Goal: Information Seeking & Learning: Find specific fact

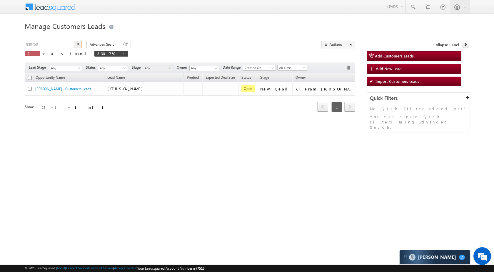
click at [54, 44] on input "830750" at bounding box center [50, 44] width 50 height 7
paste input "10324"
click at [76, 45] on button "button" at bounding box center [78, 44] width 8 height 7
click at [62, 42] on input "810324" at bounding box center [50, 44] width 50 height 7
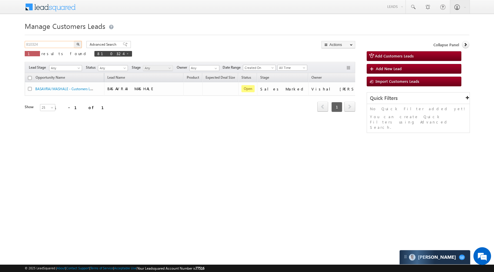
click at [62, 43] on input "810324" at bounding box center [50, 44] width 50 height 7
paste input "8177"
click at [78, 42] on button "button" at bounding box center [78, 44] width 8 height 7
click at [59, 42] on input "818177" at bounding box center [50, 44] width 50 height 7
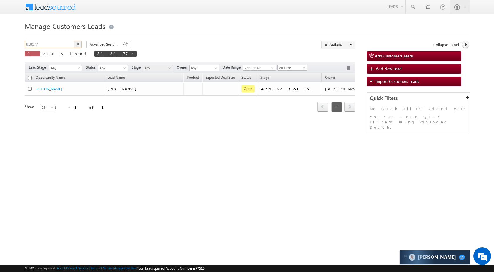
click at [59, 42] on input "818177" at bounding box center [50, 44] width 50 height 7
paste input "21938"
type input "821938"
click at [81, 45] on button "button" at bounding box center [78, 44] width 8 height 7
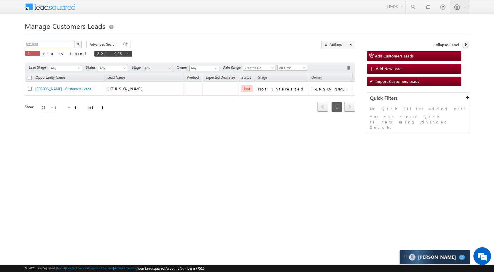
click at [62, 42] on input "821938" at bounding box center [50, 44] width 50 height 7
paste input "18327"
click at [80, 44] on button "button" at bounding box center [78, 44] width 8 height 7
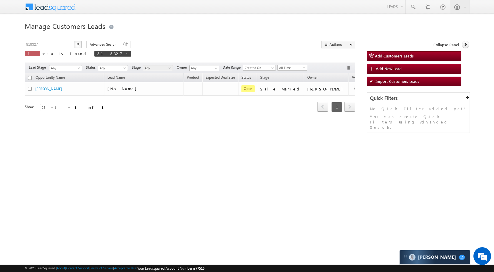
click at [45, 46] on input "818327" at bounding box center [50, 44] width 50 height 7
paste input "739476"
click at [81, 44] on button "button" at bounding box center [78, 44] width 8 height 7
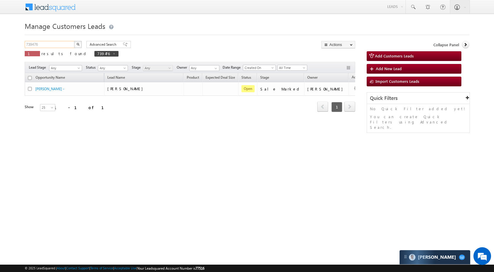
click at [56, 43] on input "739476" at bounding box center [50, 44] width 50 height 7
paste input "819882"
click at [77, 46] on button "button" at bounding box center [78, 44] width 8 height 7
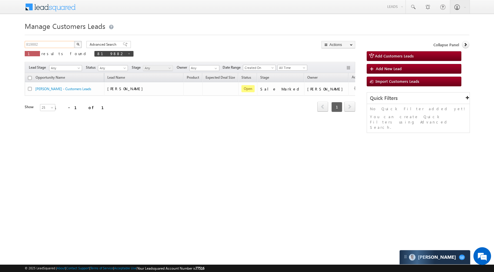
click at [53, 43] on input "819882" at bounding box center [50, 44] width 50 height 7
paste input "22103"
click at [79, 45] on img "button" at bounding box center [78, 44] width 3 height 3
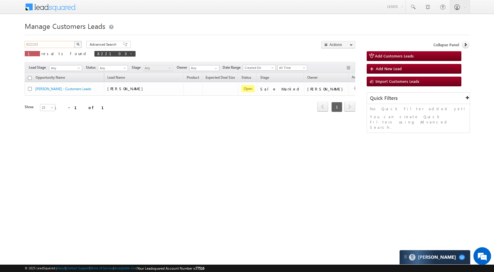
click at [55, 42] on input "822103" at bounding box center [50, 44] width 50 height 7
paste input "766316"
type input "766316"
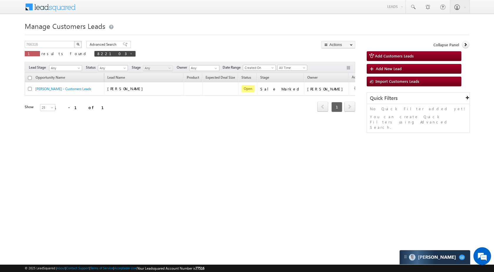
click at [77, 46] on button "button" at bounding box center [78, 44] width 8 height 7
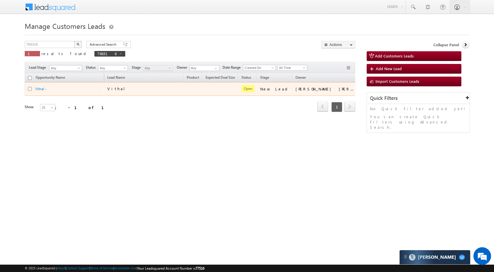
click at [40, 92] on div "Vithal -" at bounding box center [65, 90] width 74 height 8
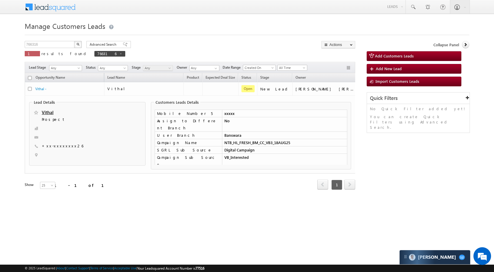
scroll to position [250, 0]
